Goal: Navigation & Orientation: Find specific page/section

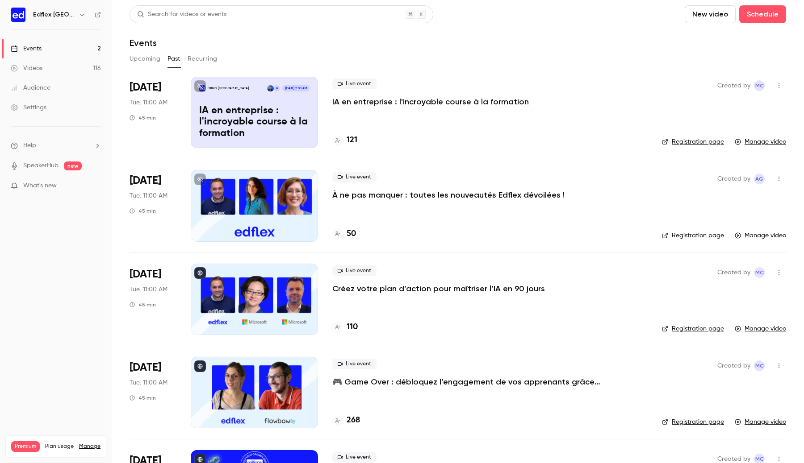
click at [143, 61] on button "Upcoming" at bounding box center [144, 59] width 31 height 14
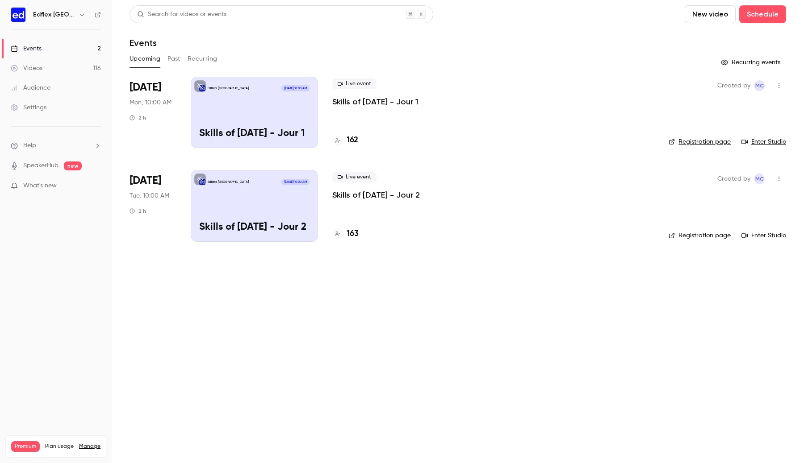
click at [80, 12] on icon "button" at bounding box center [82, 14] width 7 height 7
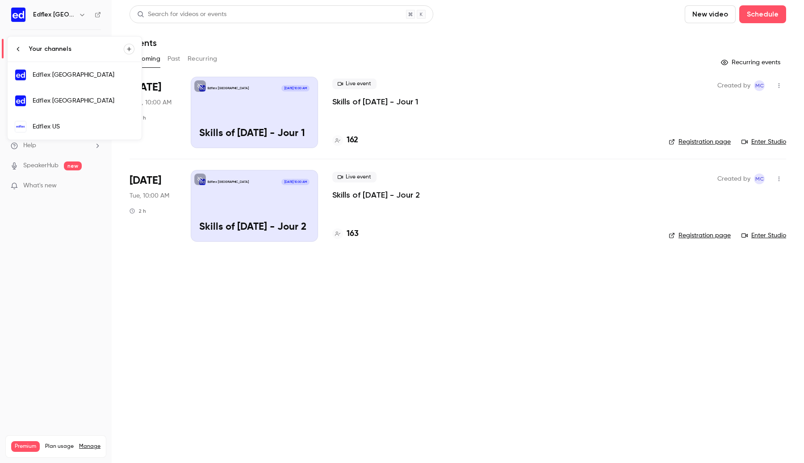
click at [77, 100] on div "Edflex [GEOGRAPHIC_DATA]" at bounding box center [84, 100] width 102 height 9
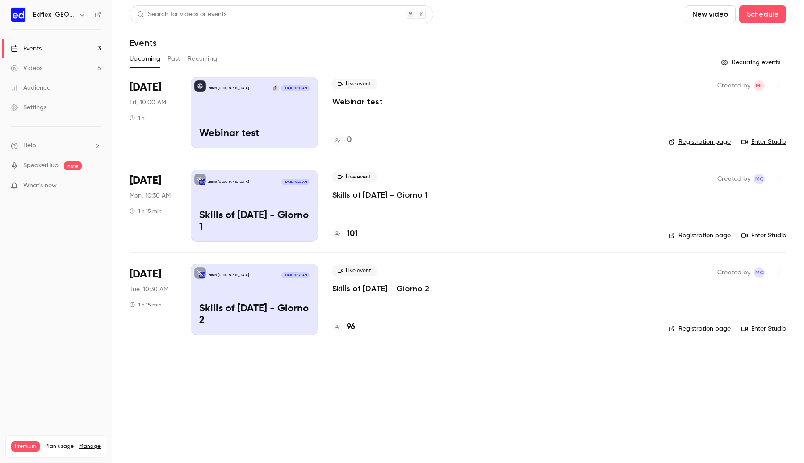
click at [63, 107] on link "Settings" at bounding box center [56, 108] width 112 height 20
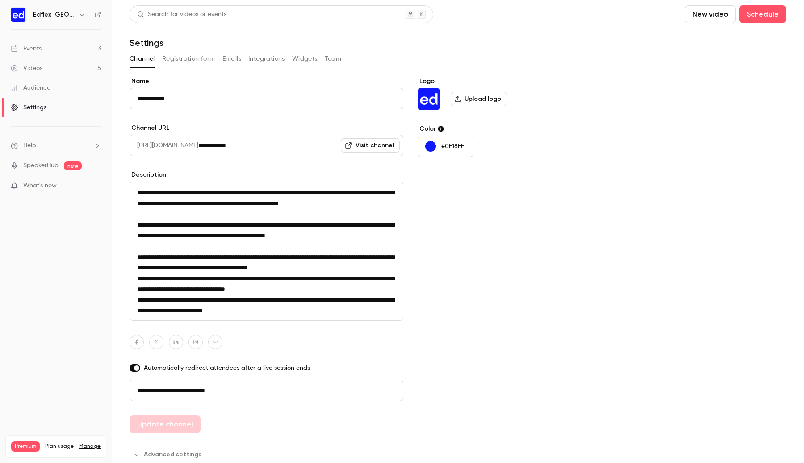
click at [267, 58] on button "Integrations" at bounding box center [266, 59] width 37 height 14
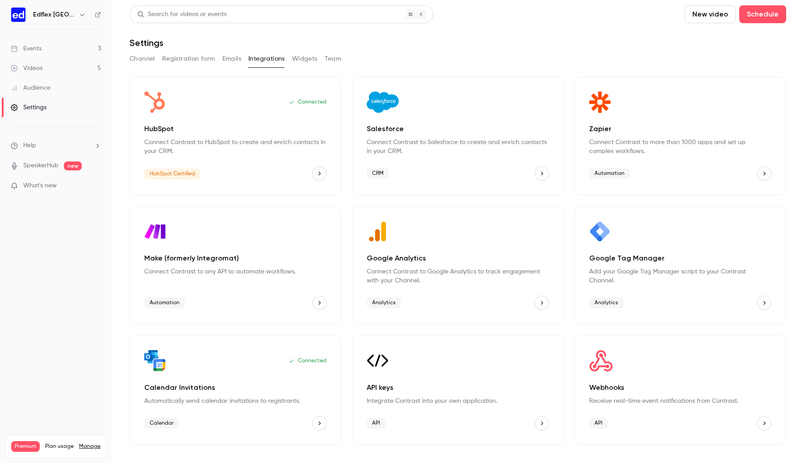
click at [91, 52] on link "Events 3" at bounding box center [56, 49] width 112 height 20
